Goal: Task Accomplishment & Management: Complete application form

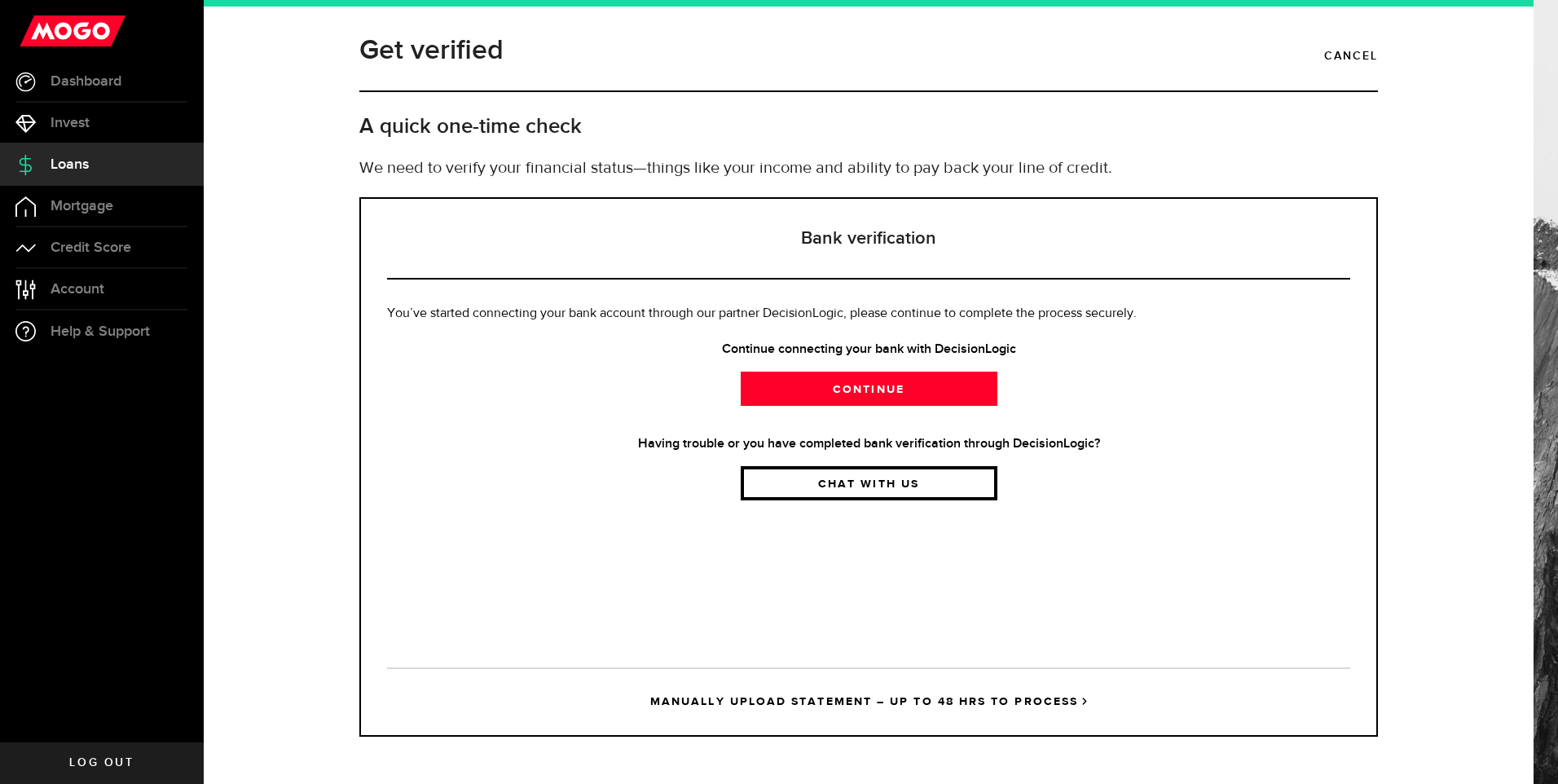
click at [863, 487] on link "Chat with us" at bounding box center [869, 483] width 257 height 34
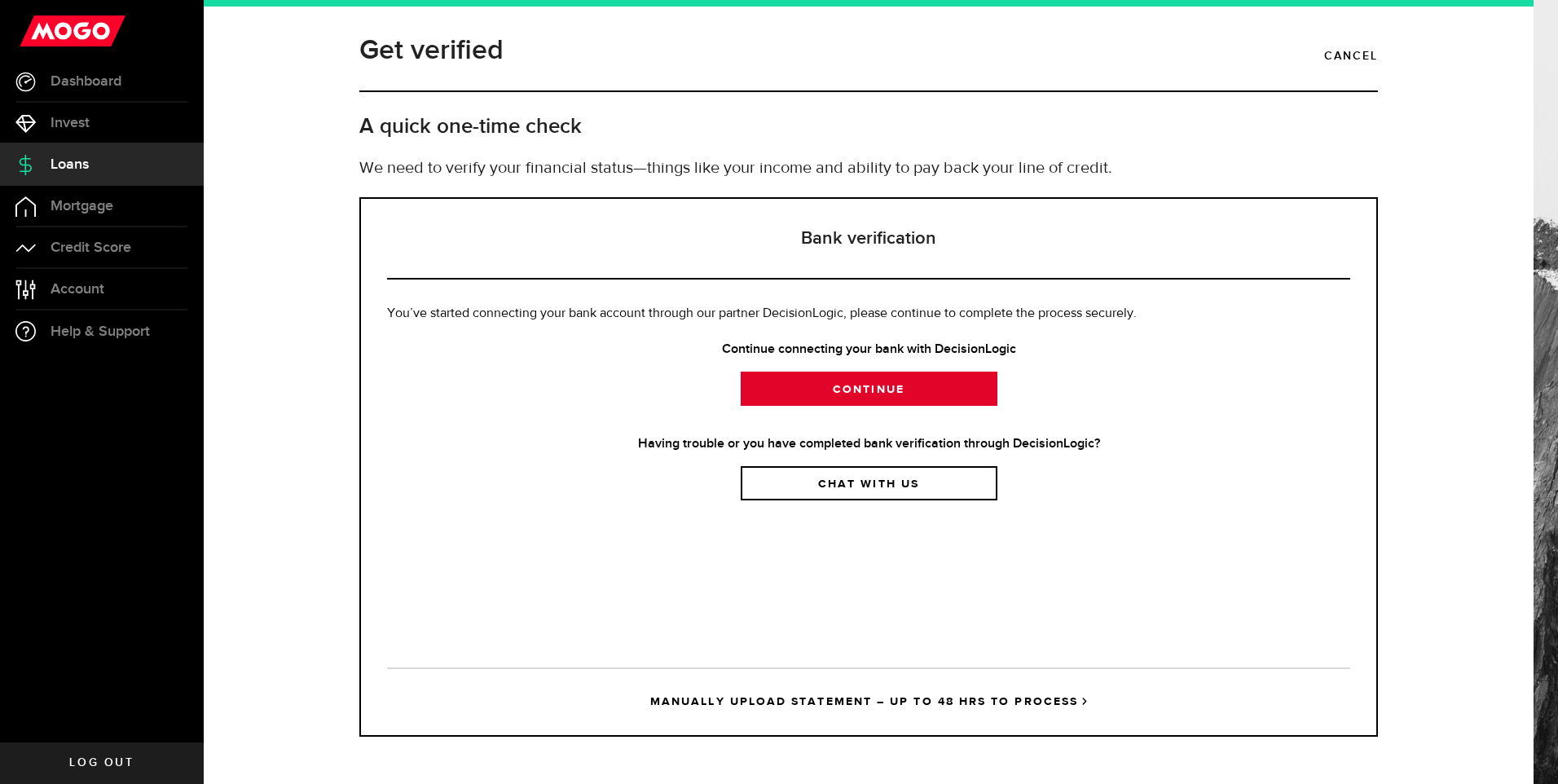
click at [847, 388] on link "Continue" at bounding box center [869, 389] width 257 height 34
click at [846, 391] on link "Continue" at bounding box center [869, 389] width 257 height 34
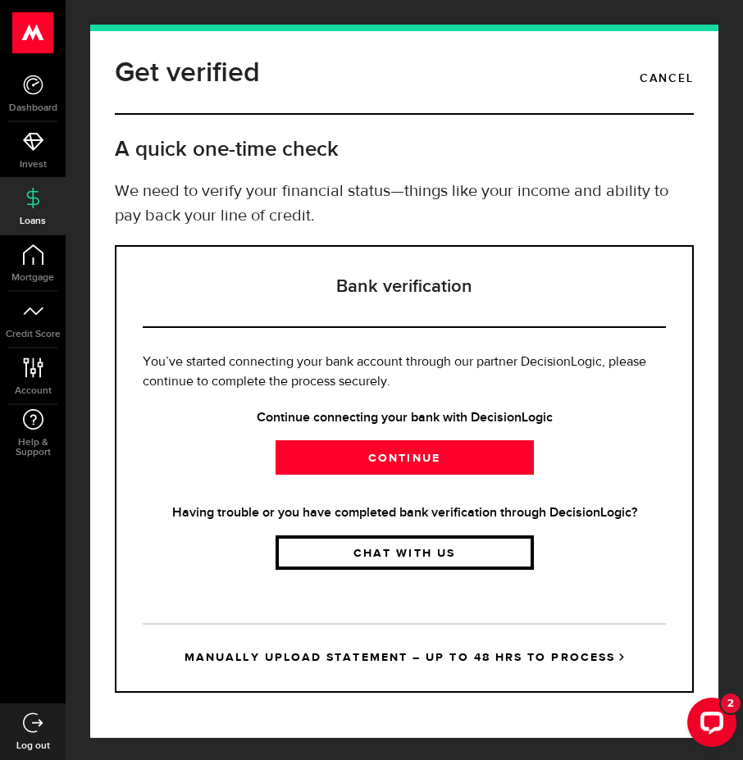
click at [401, 550] on link "Chat with us" at bounding box center [404, 552] width 258 height 34
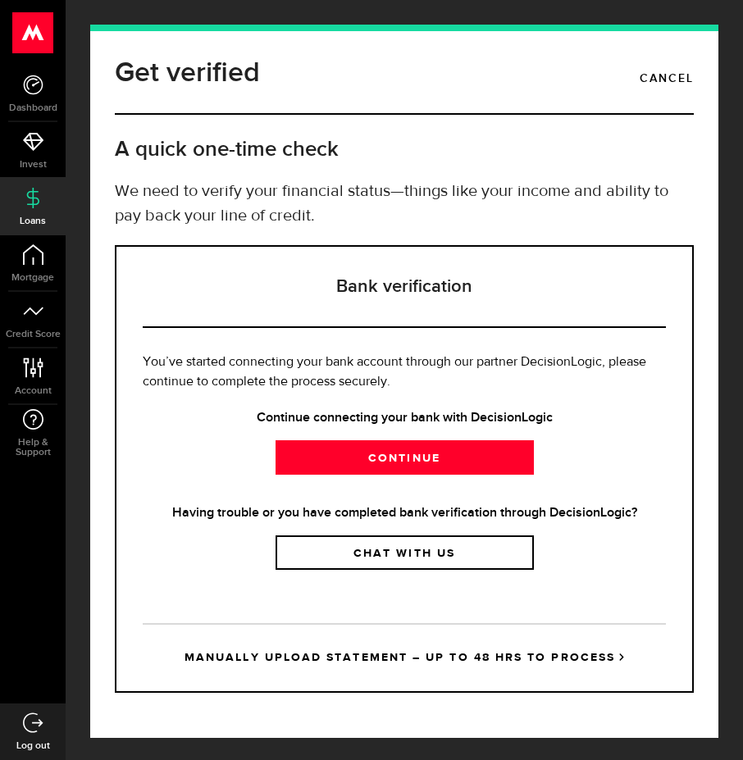
click at [304, 293] on h3 "Bank verification" at bounding box center [404, 287] width 523 height 81
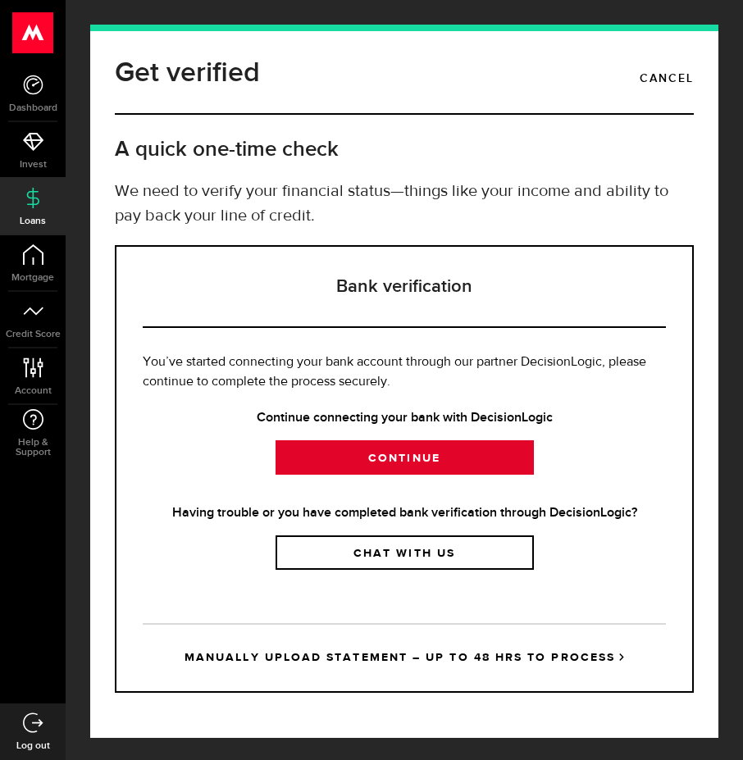
click at [377, 449] on link "Continue" at bounding box center [404, 457] width 258 height 34
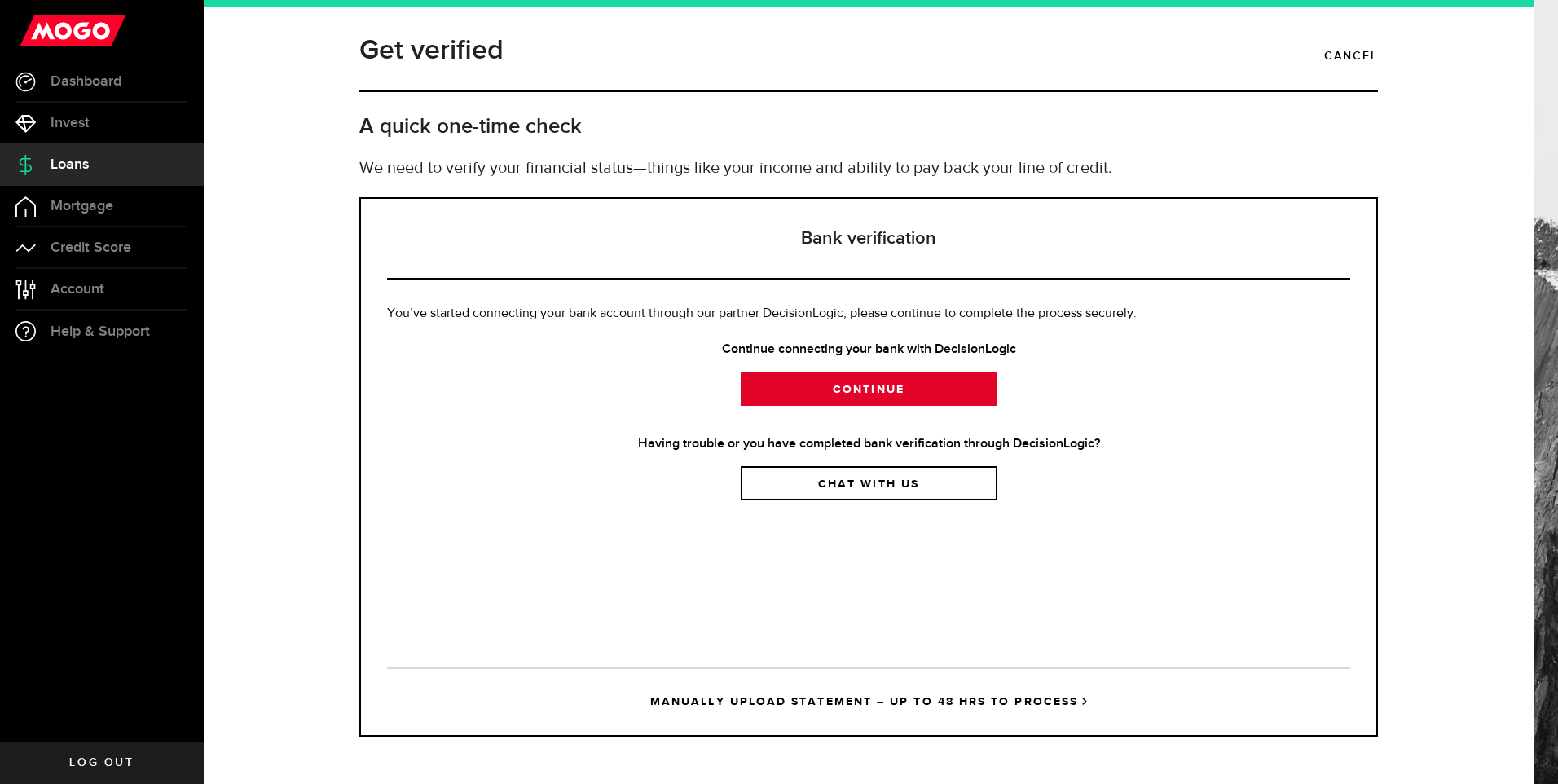
click at [738, 395] on link "Continue" at bounding box center [869, 389] width 257 height 34
click at [908, 393] on link "Continue" at bounding box center [869, 389] width 257 height 34
drag, startPoint x: 920, startPoint y: 389, endPoint x: 961, endPoint y: 396, distance: 41.6
click at [961, 396] on link "Continue" at bounding box center [869, 389] width 257 height 34
click at [906, 392] on link "Continue" at bounding box center [869, 389] width 257 height 34
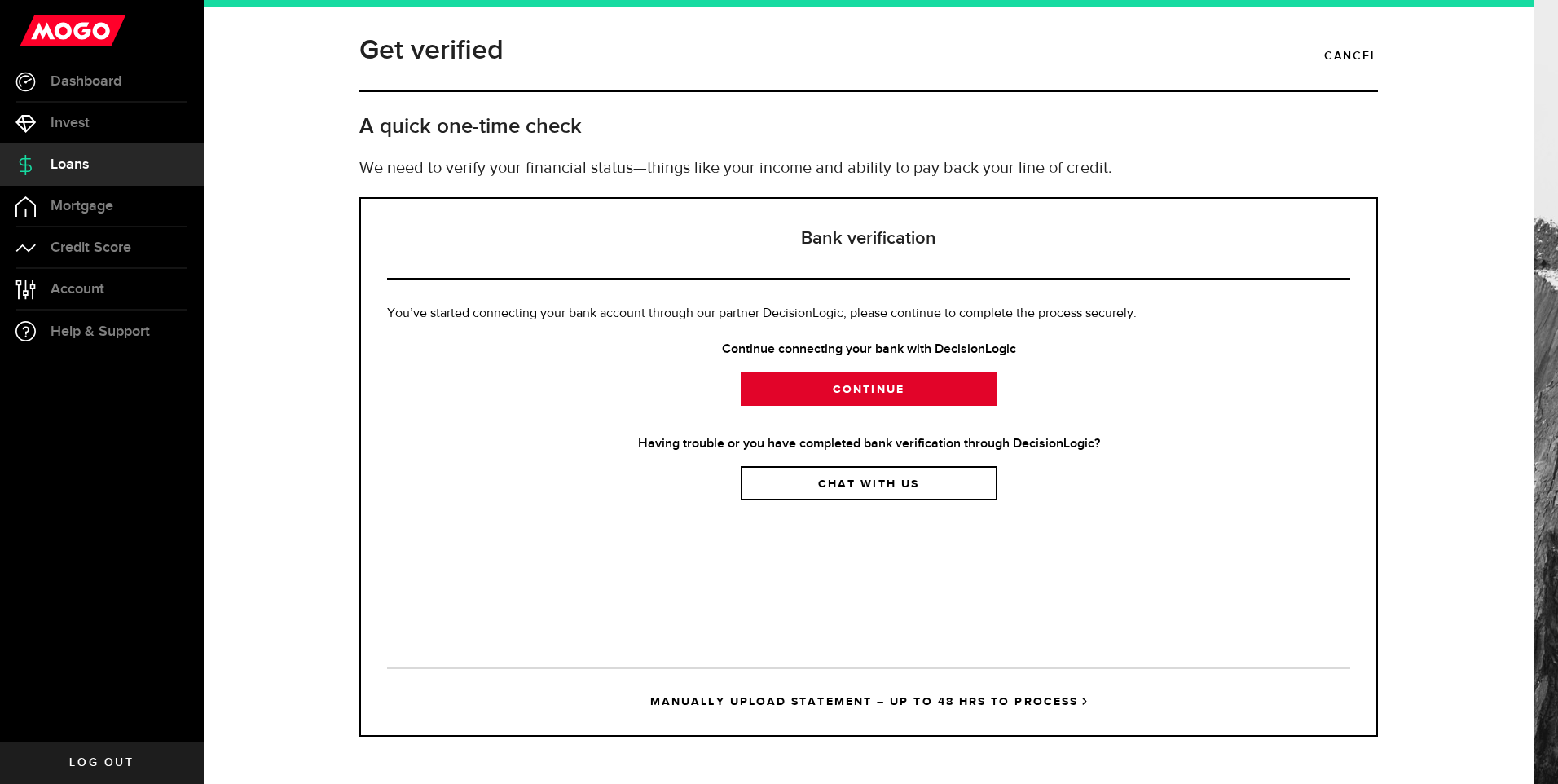
click at [875, 382] on link "Continue" at bounding box center [869, 389] width 257 height 34
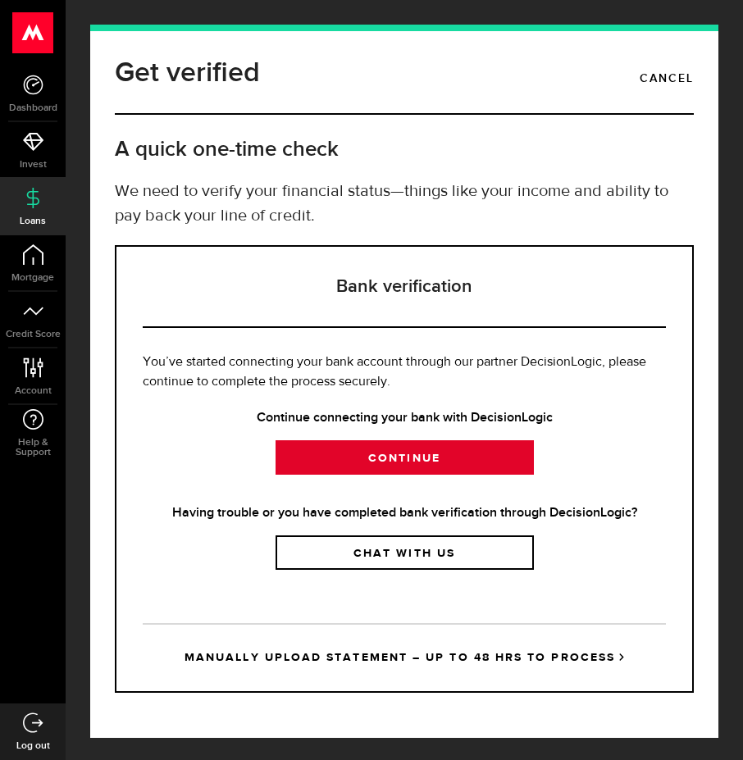
click at [370, 465] on link "Continue" at bounding box center [404, 457] width 258 height 34
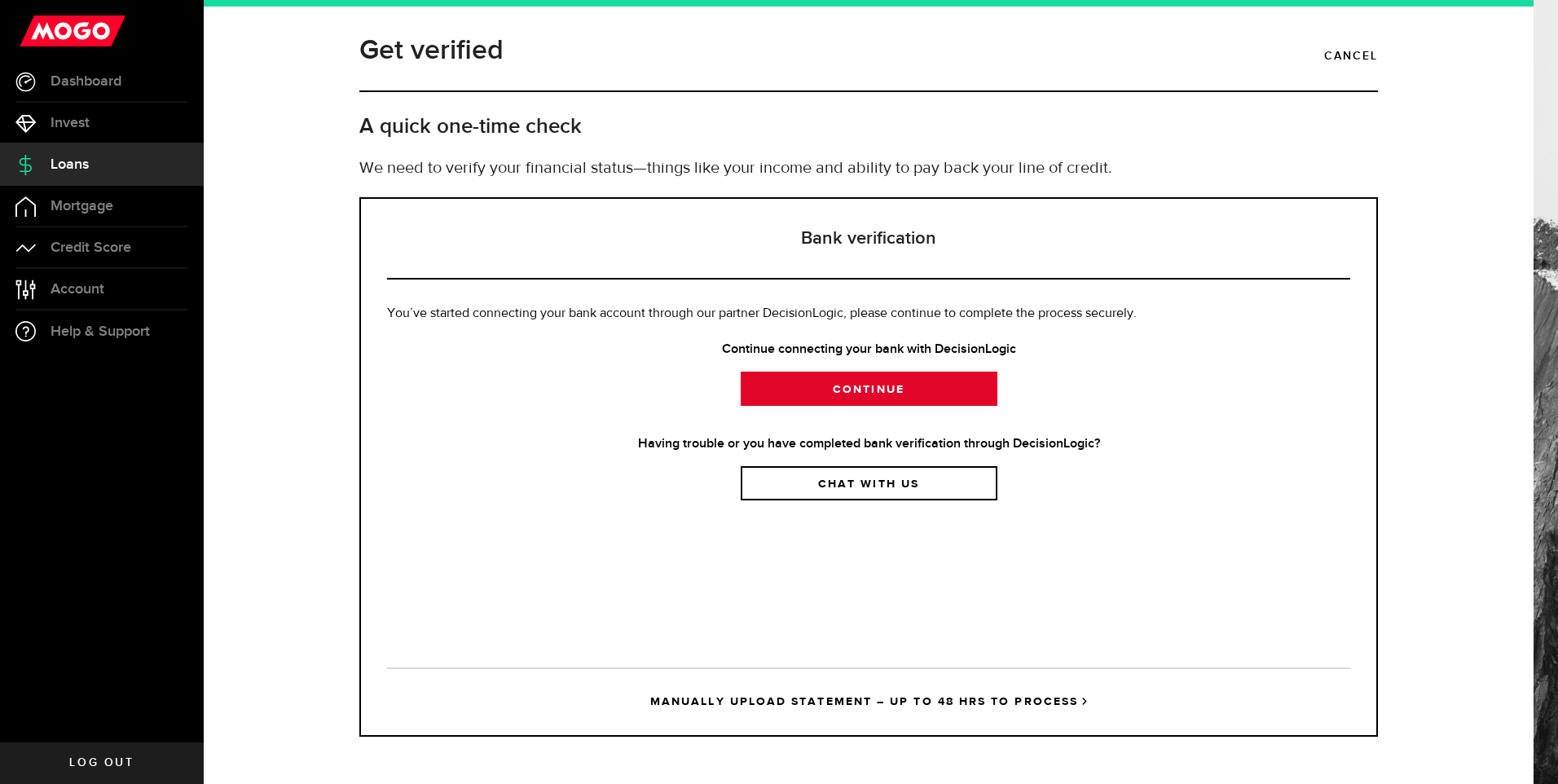
click at [857, 399] on link "Continue" at bounding box center [869, 389] width 257 height 34
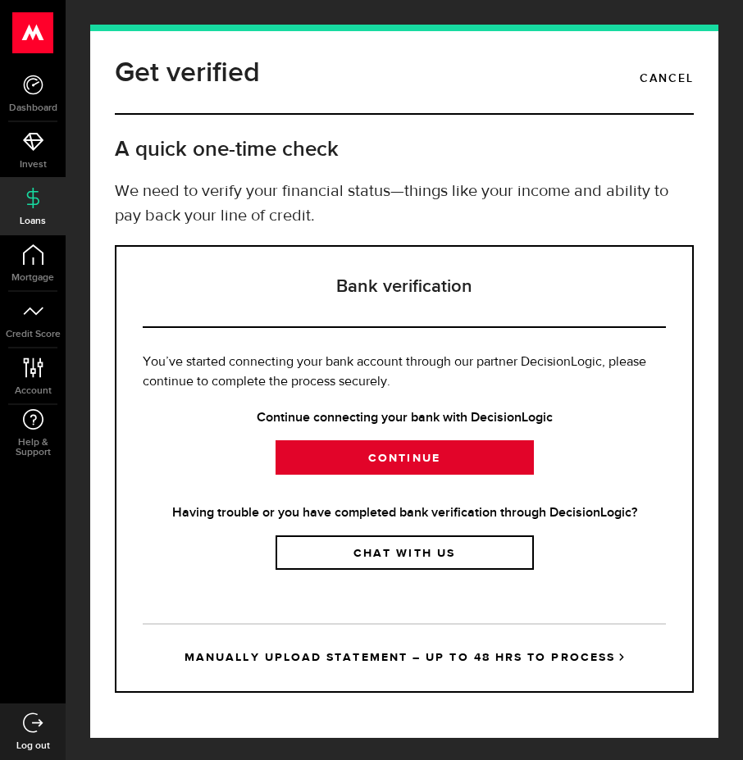
click at [361, 458] on link "Continue" at bounding box center [404, 457] width 258 height 34
